Goal: Communication & Community: Answer question/provide support

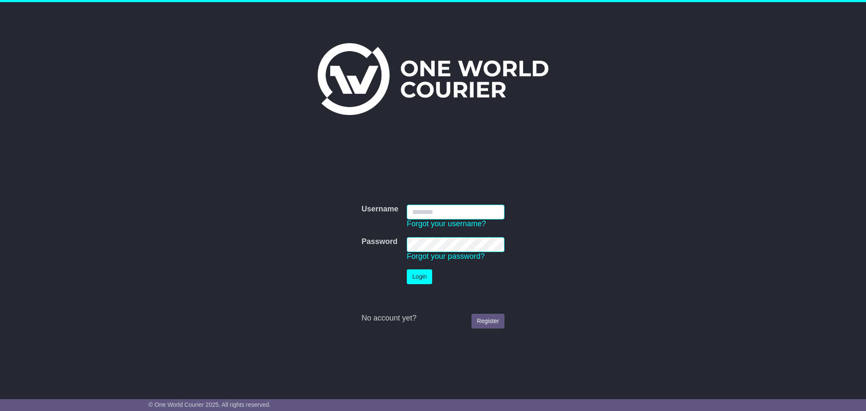
type input "**********"
click at [516, 286] on form "**********" at bounding box center [433, 266] width 425 height 132
click at [418, 273] on button "Login" at bounding box center [419, 276] width 25 height 15
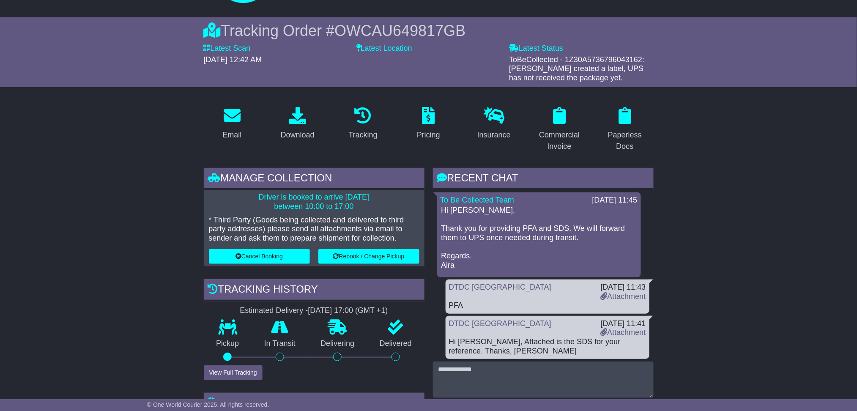
scroll to position [56, 0]
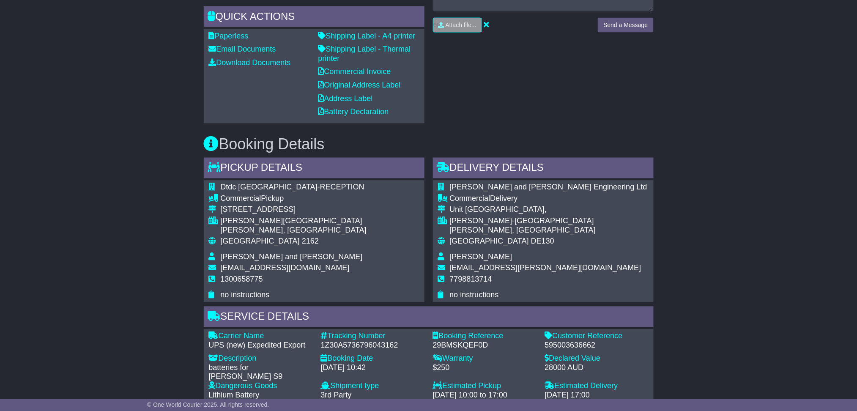
scroll to position [507, 0]
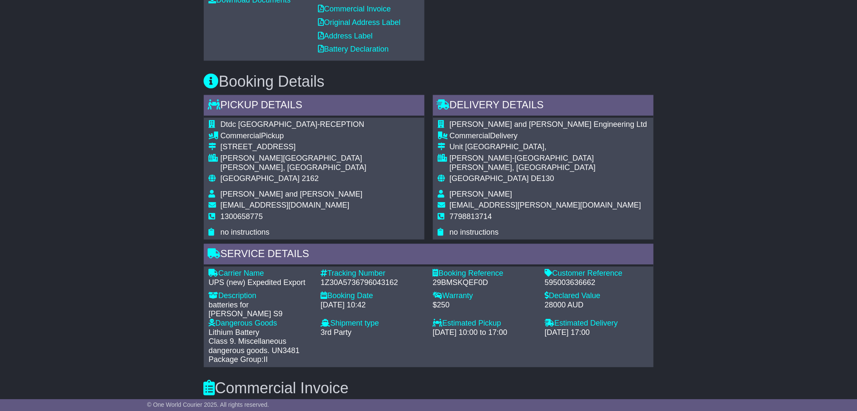
click at [377, 279] on div "1Z30A5736796043162" at bounding box center [373, 283] width 104 height 9
copy div "1Z30A5736796043162"
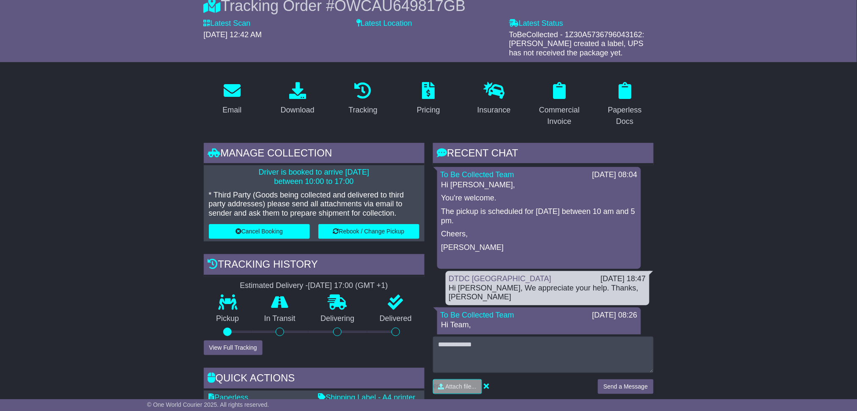
scroll to position [0, 0]
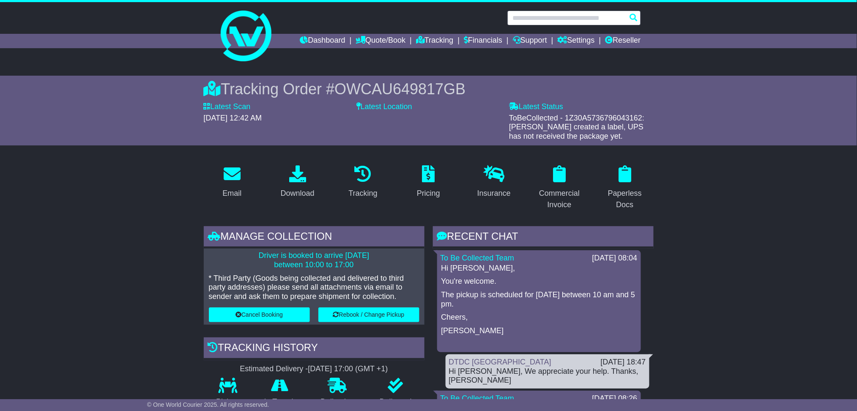
click at [576, 16] on input "text" at bounding box center [574, 18] width 134 height 15
paste input "**********"
type input "**********"
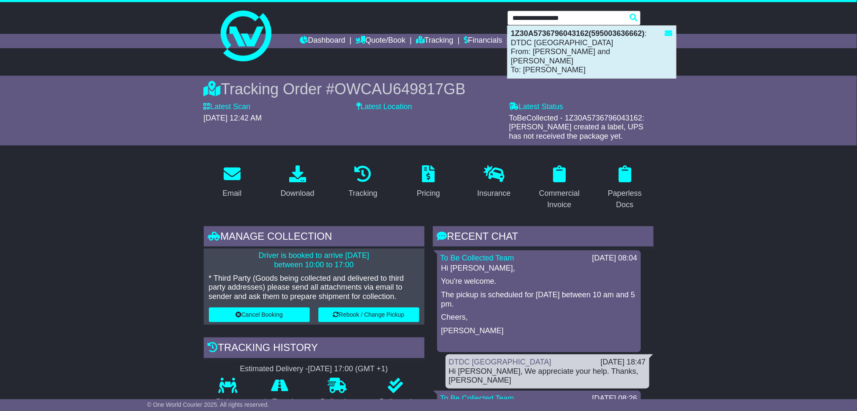
click at [607, 57] on div "1Z30A5736796043162(595003636662) : DTDC Australia From: Beck and Pollitzer Adri…" at bounding box center [592, 52] width 168 height 52
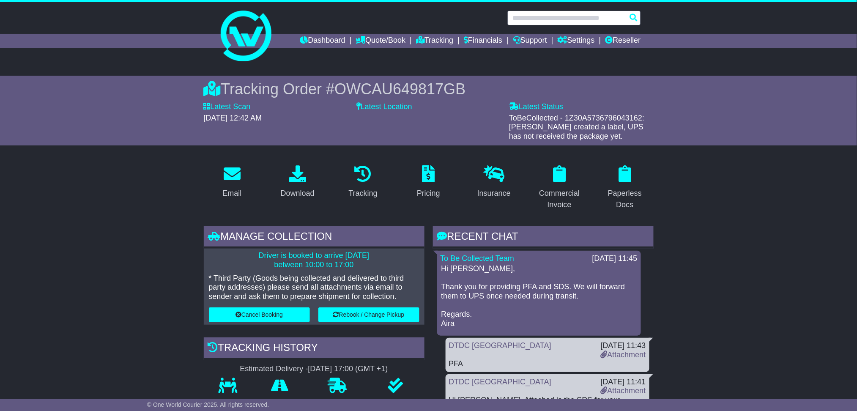
click at [592, 21] on input "text" at bounding box center [574, 18] width 134 height 15
paste input "**********"
type input "**********"
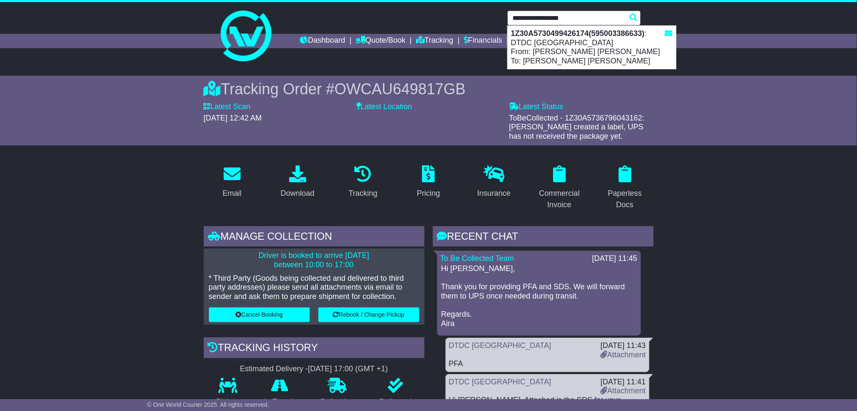
click at [556, 51] on div "1Z30A5730499426174(595003386633) : DTDC Australia From: William Alastair Mackay…" at bounding box center [592, 47] width 168 height 43
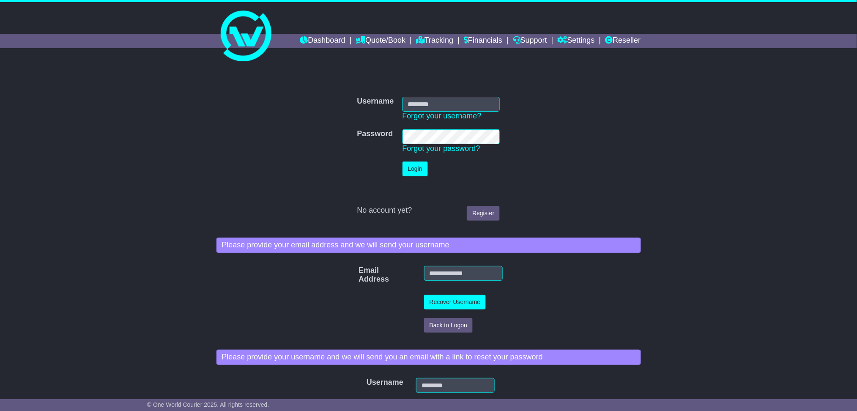
type input "**********"
click at [417, 172] on button "Login" at bounding box center [415, 169] width 25 height 15
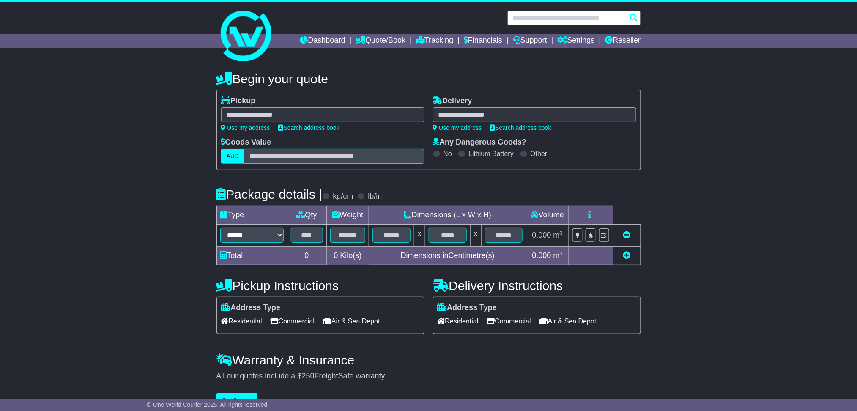
click at [566, 14] on input "text" at bounding box center [574, 18] width 134 height 15
paste input "**********"
type input "**********"
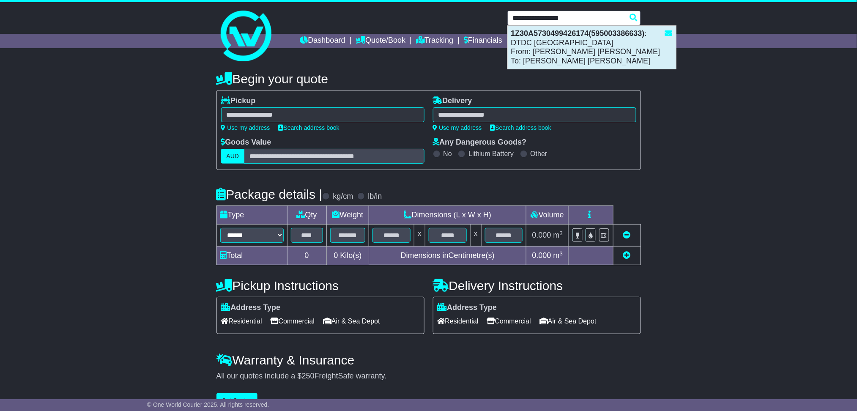
click at [567, 43] on div "1Z30A5730499426174(595003386633) : DTDC [GEOGRAPHIC_DATA] From: [PERSON_NAME] […" at bounding box center [592, 47] width 168 height 43
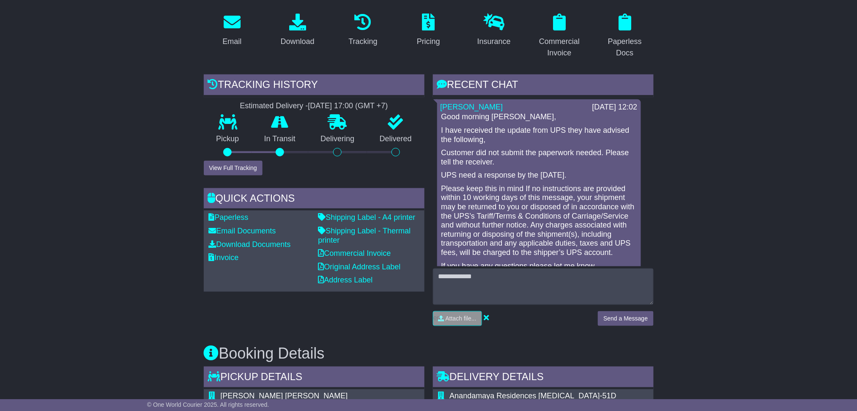
scroll to position [169, 0]
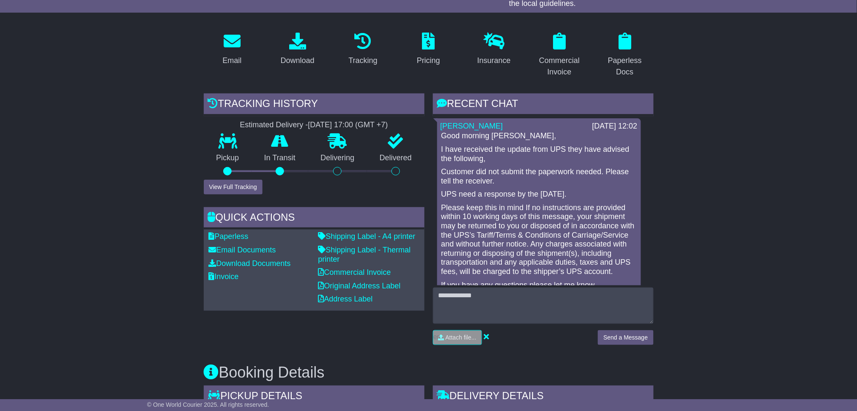
click at [543, 208] on p "Please keep this in mind If no instructions are provided within 10 working days…" at bounding box center [538, 239] width 195 height 73
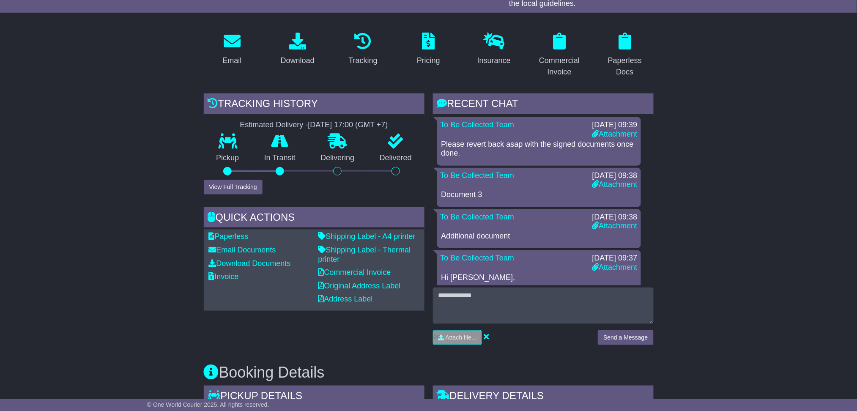
scroll to position [1015, 0]
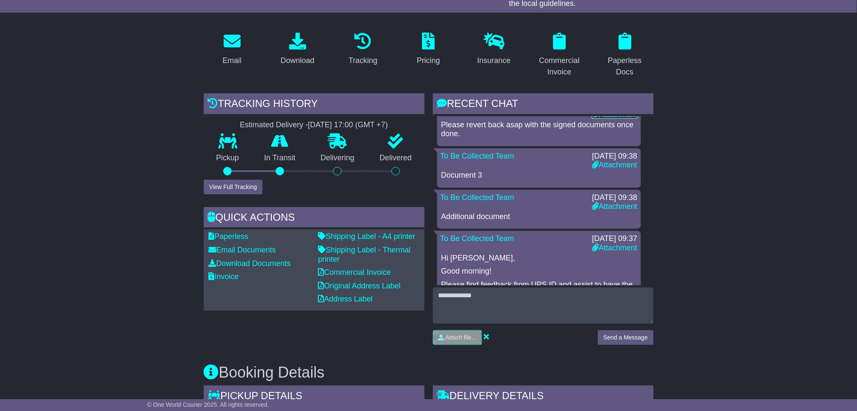
click at [625, 119] on link "Attachment" at bounding box center [614, 114] width 45 height 8
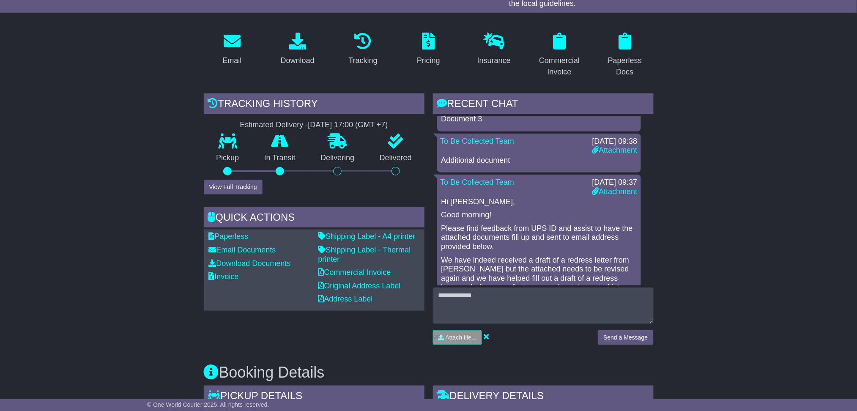
scroll to position [1184, 0]
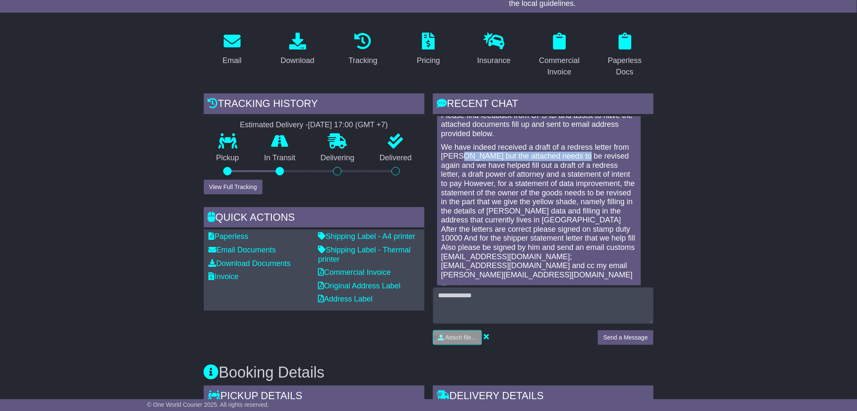
drag, startPoint x: 462, startPoint y: 173, endPoint x: 574, endPoint y: 173, distance: 112.1
click at [574, 173] on p "We have indeed received a draft of a redress letter from Mr. William but the at…" at bounding box center [538, 211] width 195 height 137
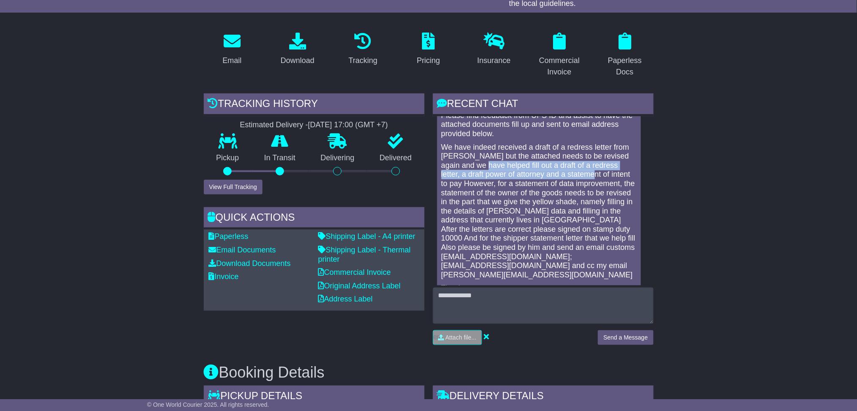
drag, startPoint x: 475, startPoint y: 184, endPoint x: 573, endPoint y: 193, distance: 98.5
click at [573, 193] on p "We have indeed received a draft of a redress letter from Mr. William but the at…" at bounding box center [538, 211] width 195 height 137
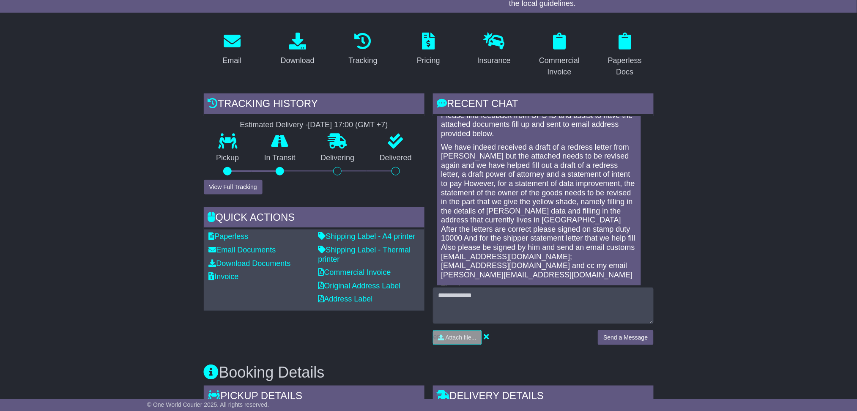
click at [490, 203] on p "We have indeed received a draft of a redress letter from Mr. William but the at…" at bounding box center [538, 211] width 195 height 137
drag, startPoint x: 483, startPoint y: 201, endPoint x: 549, endPoint y: 205, distance: 66.5
click at [549, 205] on p "We have indeed received a draft of a redress letter from Mr. William but the at…" at bounding box center [538, 211] width 195 height 137
click at [519, 213] on p "We have indeed received a draft of a redress letter from Mr. William but the at…" at bounding box center [538, 211] width 195 height 137
drag, startPoint x: 476, startPoint y: 211, endPoint x: 573, endPoint y: 214, distance: 97.3
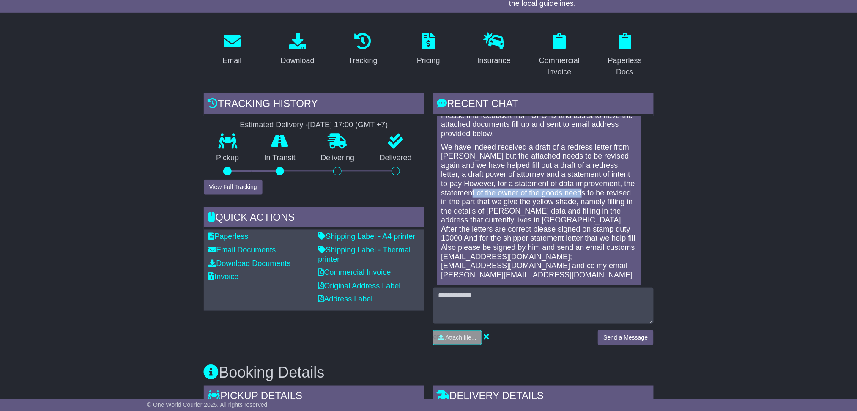
click at [588, 211] on p "We have indeed received a draft of a redress letter from Mr. William but the at…" at bounding box center [538, 211] width 195 height 137
click at [476, 219] on p "We have indeed received a draft of a redress letter from Mr. William but the at…" at bounding box center [538, 211] width 195 height 137
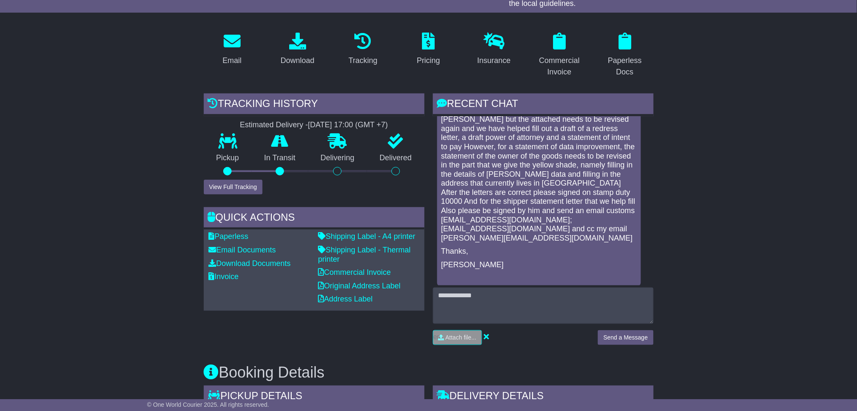
scroll to position [1240, 0]
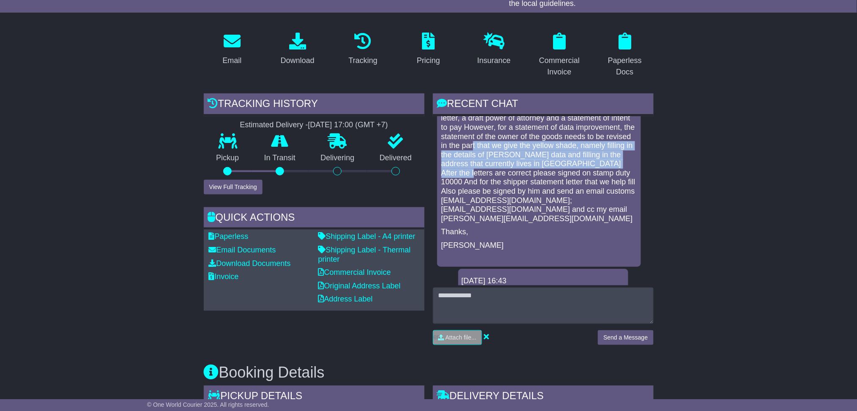
drag, startPoint x: 484, startPoint y: 165, endPoint x: 630, endPoint y: 178, distance: 146.0
click at [630, 178] on p "We have indeed received a draft of a redress letter from Mr. William but the at…" at bounding box center [538, 155] width 195 height 137
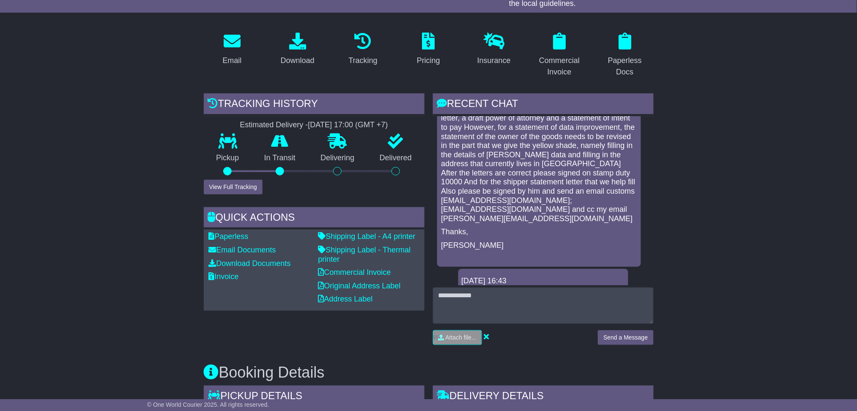
click at [543, 200] on p "We have indeed received a draft of a redress letter from Mr. William but the at…" at bounding box center [538, 155] width 195 height 137
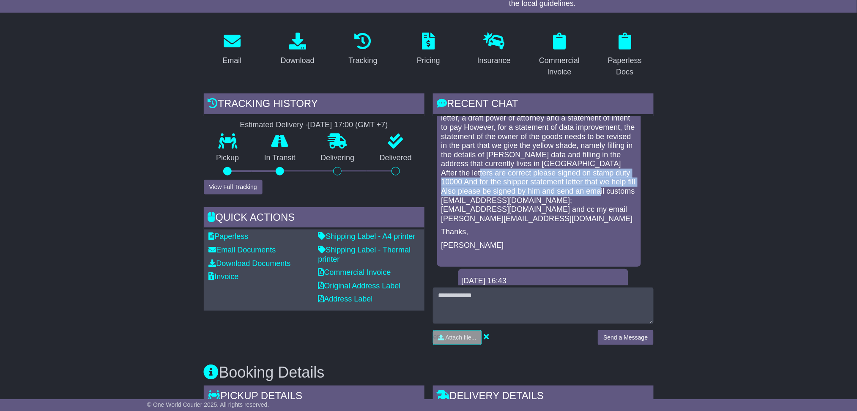
drag, startPoint x: 445, startPoint y: 186, endPoint x: 593, endPoint y: 206, distance: 149.7
click at [593, 206] on p "We have indeed received a draft of a redress letter from Mr. William but the at…" at bounding box center [538, 155] width 195 height 137
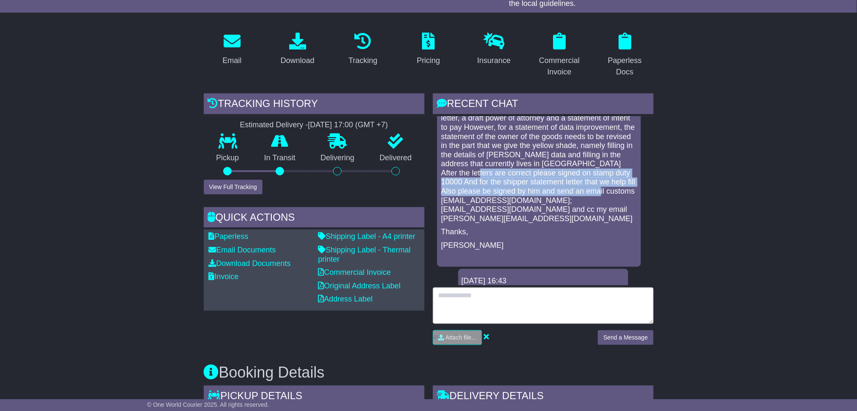
click at [514, 307] on textarea at bounding box center [543, 306] width 221 height 36
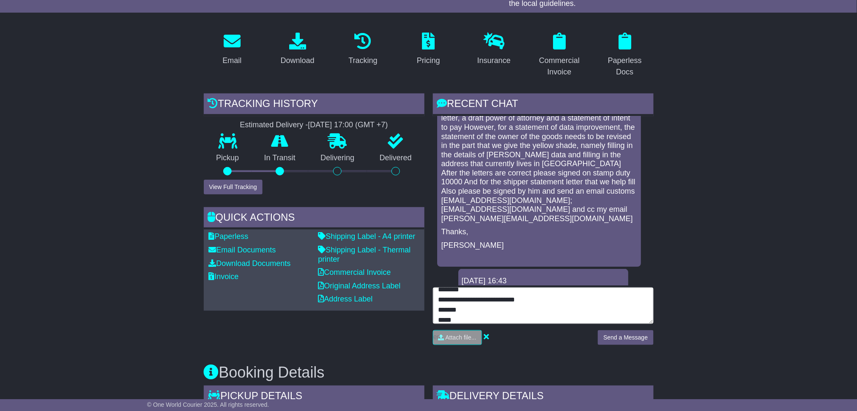
scroll to position [3, 0]
type textarea "**********"
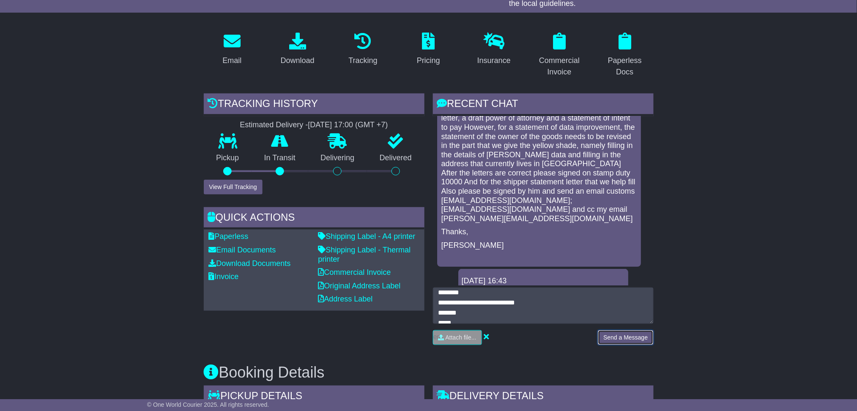
click at [615, 334] on button "Send a Message" at bounding box center [625, 337] width 55 height 15
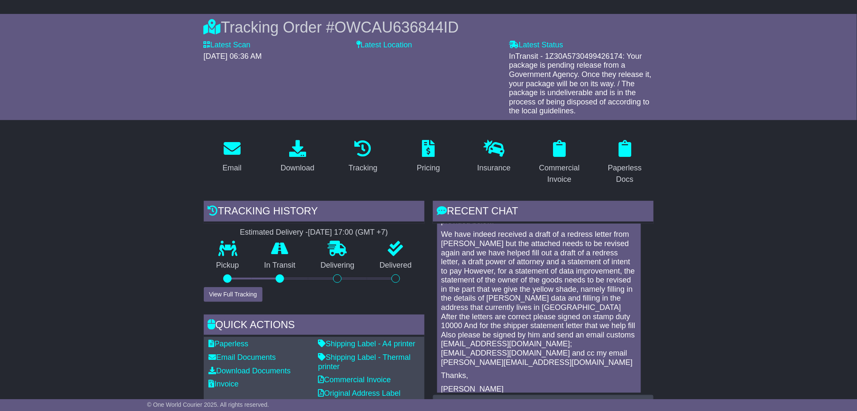
scroll to position [0, 0]
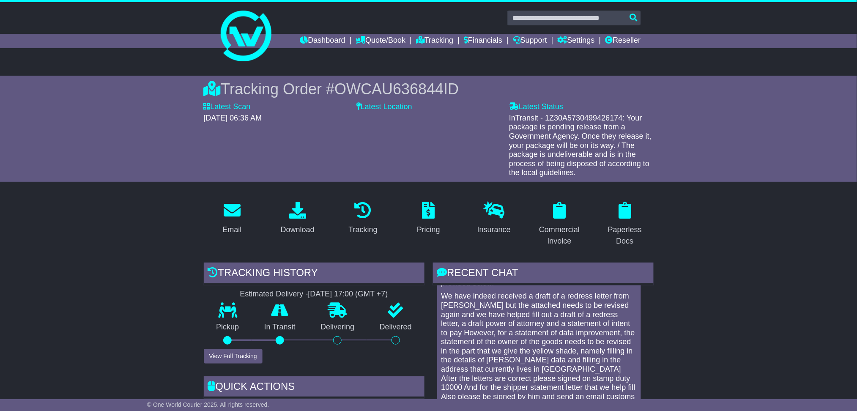
click at [418, 84] on span "OWCAU636844ID" at bounding box center [396, 88] width 124 height 17
click at [418, 83] on span "OWCAU636844ID" at bounding box center [396, 88] width 124 height 17
copy span "OWCAU636844ID"
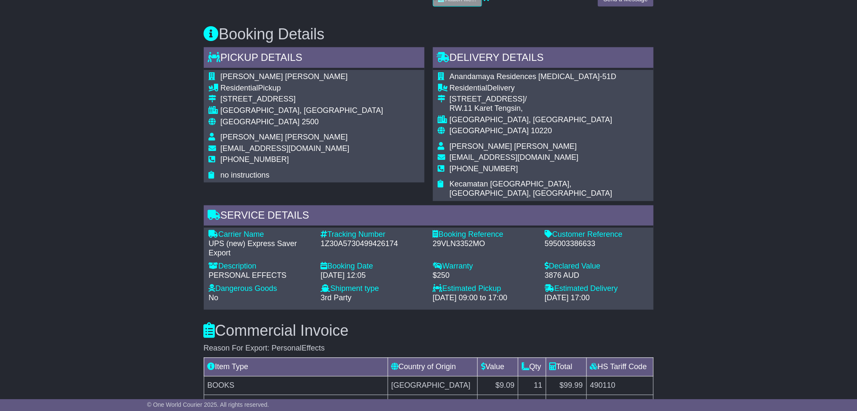
scroll to position [677, 0]
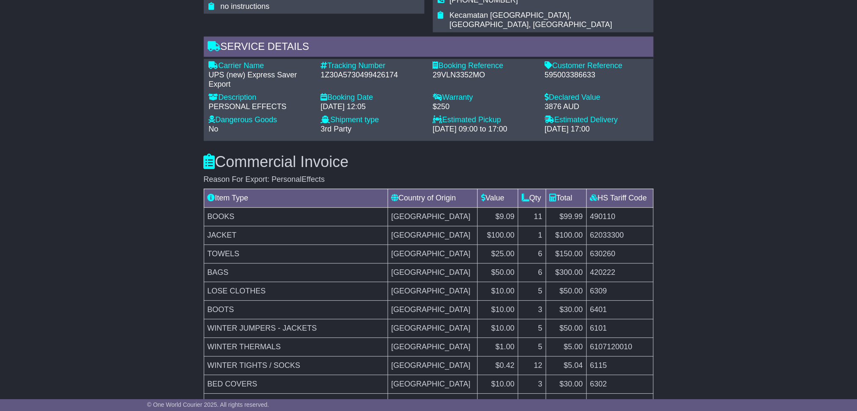
click at [564, 71] on div "595003386633" at bounding box center [597, 75] width 104 height 9
click at [565, 71] on div "595003386633" at bounding box center [597, 75] width 104 height 9
copy div "595003386633"
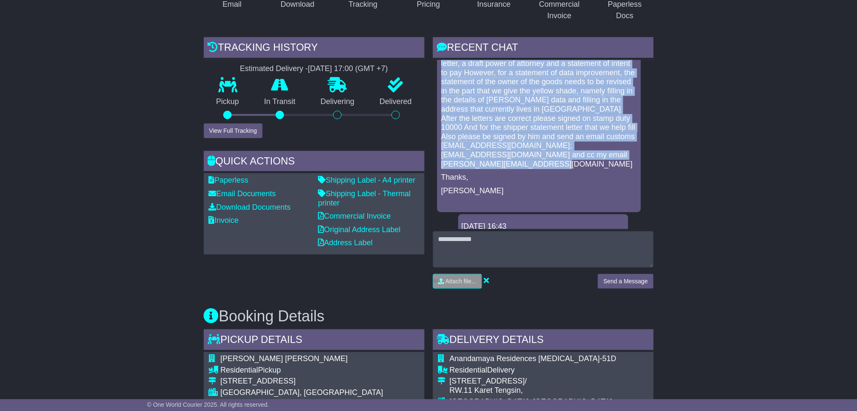
scroll to position [1184, 0]
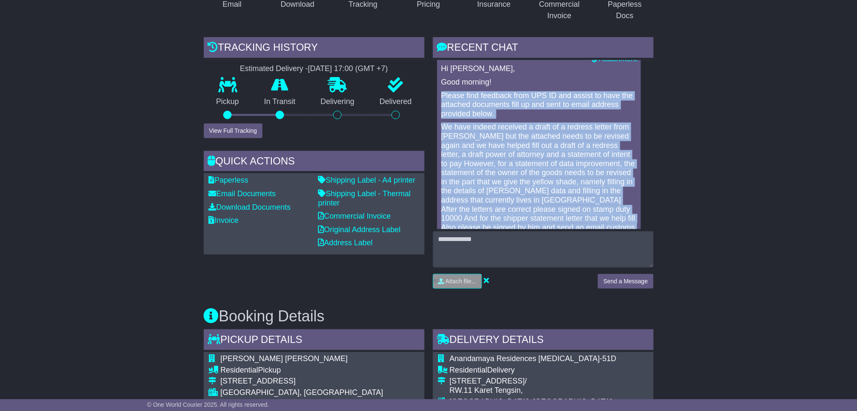
drag, startPoint x: 573, startPoint y: 149, endPoint x: 436, endPoint y: 106, distance: 144.2
copy div "Please find feedback from UPS ID and assist to have the attached documents fill…"
click at [618, 63] on link "Attachment" at bounding box center [614, 59] width 45 height 8
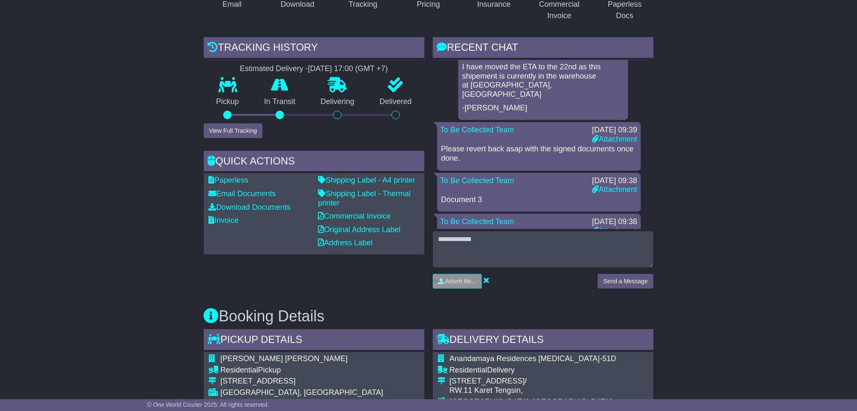
scroll to position [1015, 0]
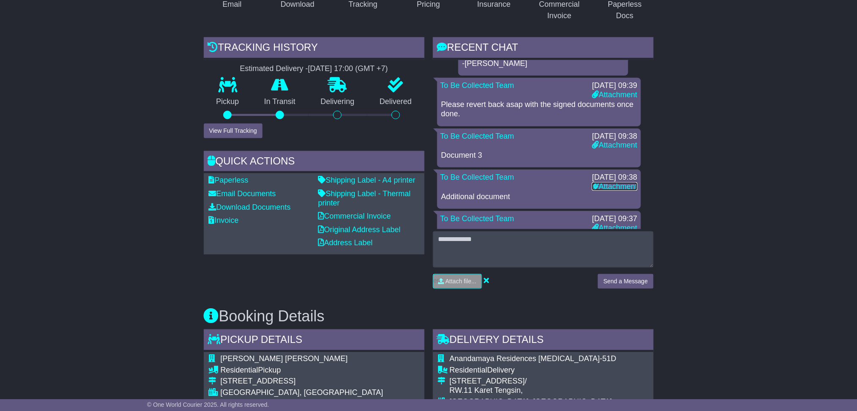
click at [613, 191] on link "Attachment" at bounding box center [614, 186] width 45 height 8
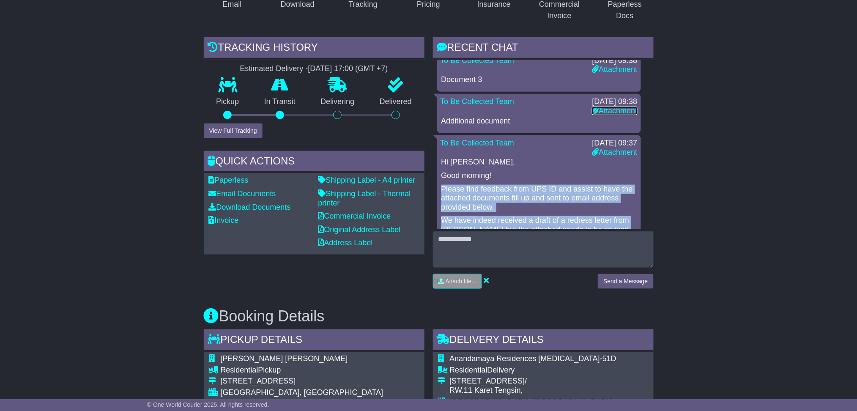
scroll to position [1071, 0]
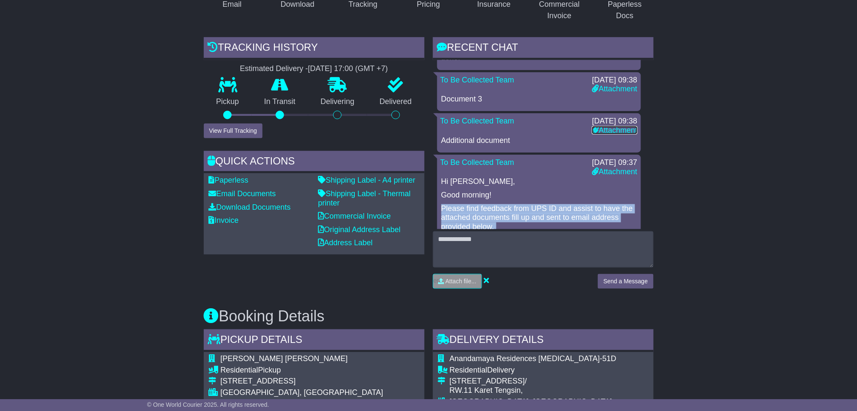
click at [606, 134] on link "Attachment" at bounding box center [614, 130] width 45 height 8
click at [614, 176] on link "Attachment" at bounding box center [614, 171] width 45 height 8
click at [612, 134] on link "Attachment" at bounding box center [614, 130] width 45 height 8
click at [616, 93] on link "Attachment" at bounding box center [614, 89] width 45 height 8
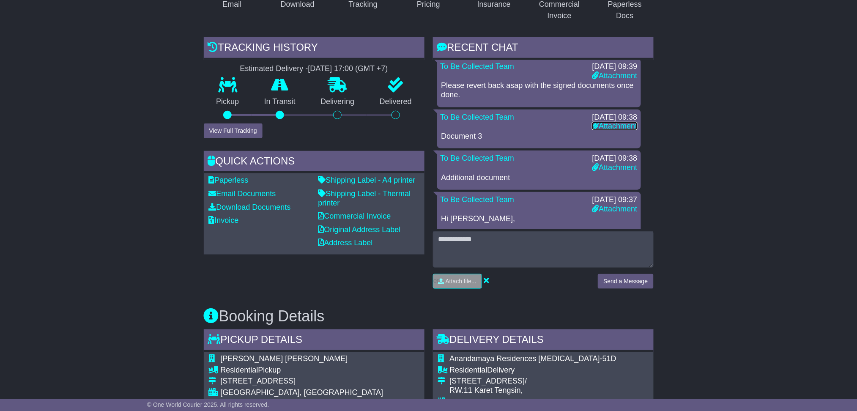
scroll to position [1015, 0]
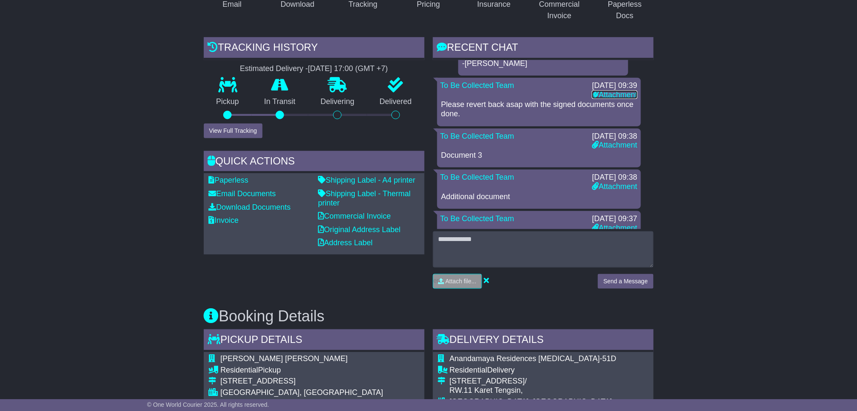
click at [621, 99] on link "Attachment" at bounding box center [614, 94] width 45 height 8
drag, startPoint x: 490, startPoint y: 121, endPoint x: 438, endPoint y: 112, distance: 53.2
click at [439, 112] on div "To Be Collected Team 19 Sep 2025 09:39 Attachment Please revert back asap with …" at bounding box center [539, 102] width 204 height 48
copy p "Please revert back asap with the signed documents once done."
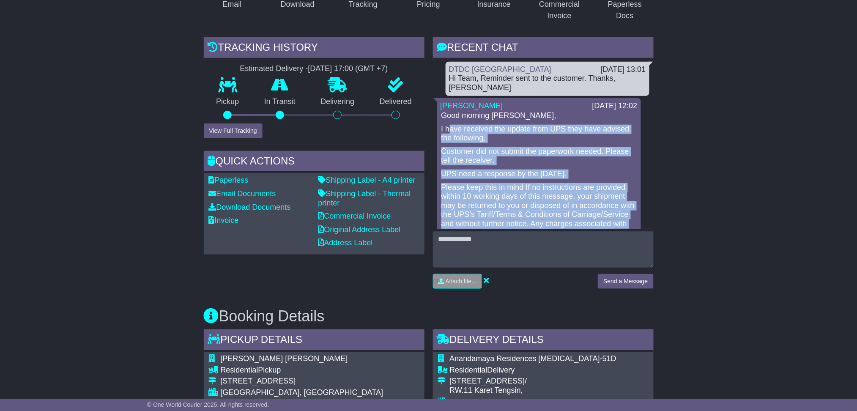
scroll to position [0, 0]
drag, startPoint x: 603, startPoint y: 207, endPoint x: 435, endPoint y: 116, distance: 191.3
copy div "I have received the update from UPS they have advised the following, Customer d…"
